Goal: Information Seeking & Learning: Learn about a topic

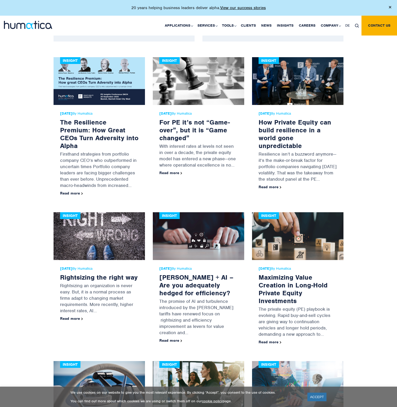
scroll to position [261, 0]
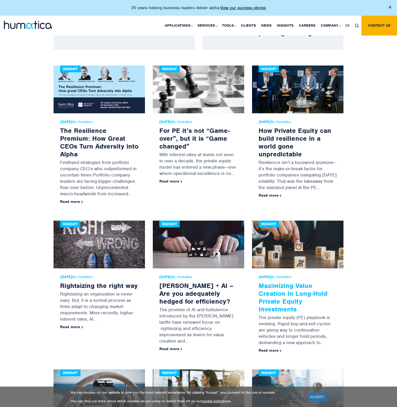
click at [303, 281] on link "Maximizing Value Creation in Long-Hold Private Equity Investments" at bounding box center [292, 297] width 69 height 32
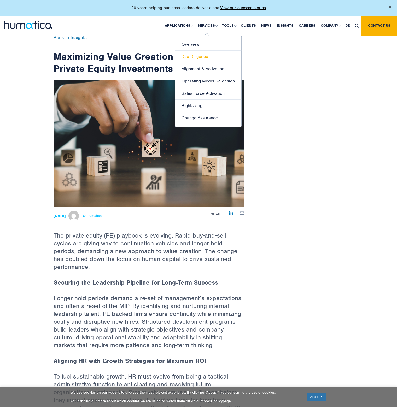
click at [203, 54] on link "Due Diligence" at bounding box center [208, 57] width 66 height 12
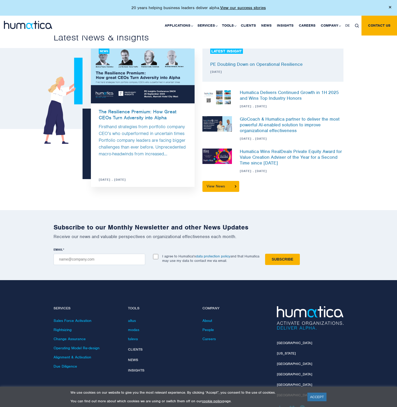
scroll to position [394, 0]
